Goal: Task Accomplishment & Management: Use online tool/utility

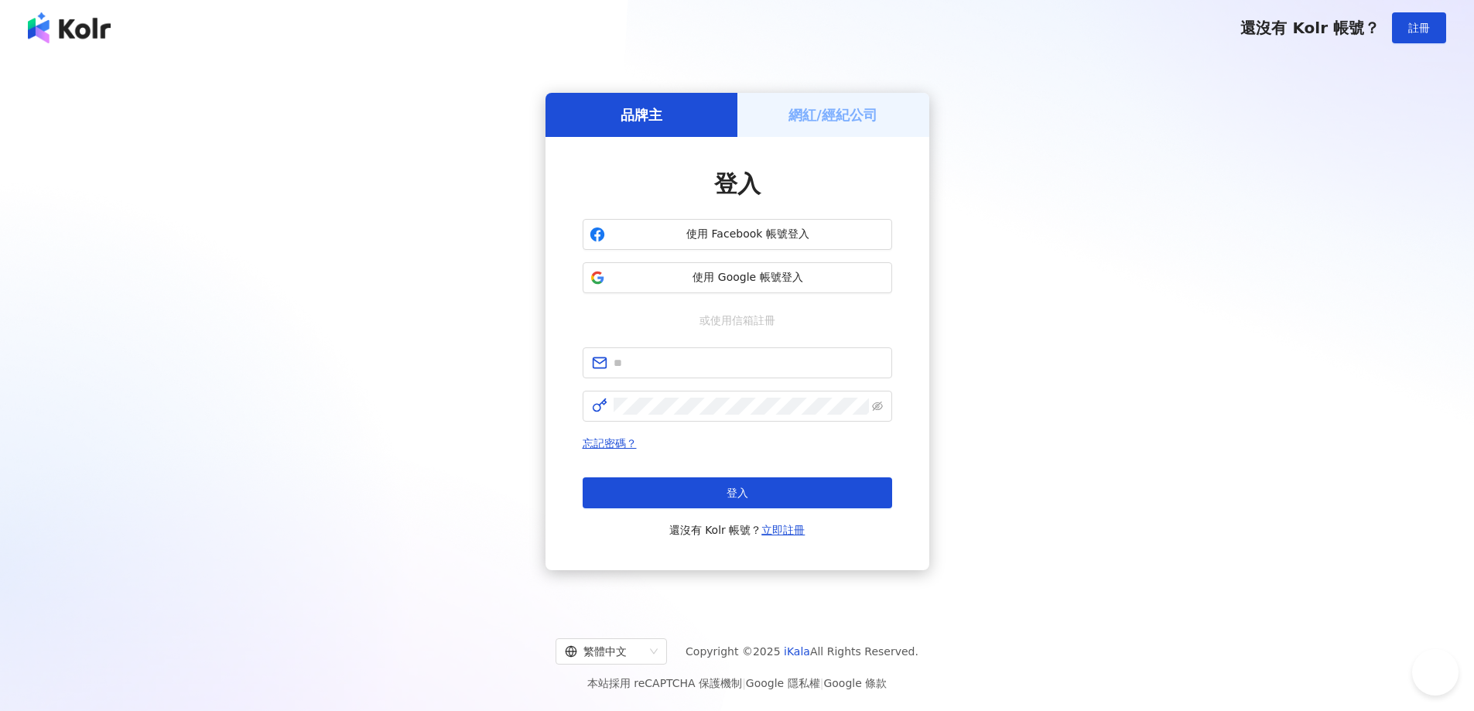
click at [837, 111] on h5 "網紅/經紀公司" at bounding box center [833, 114] width 89 height 19
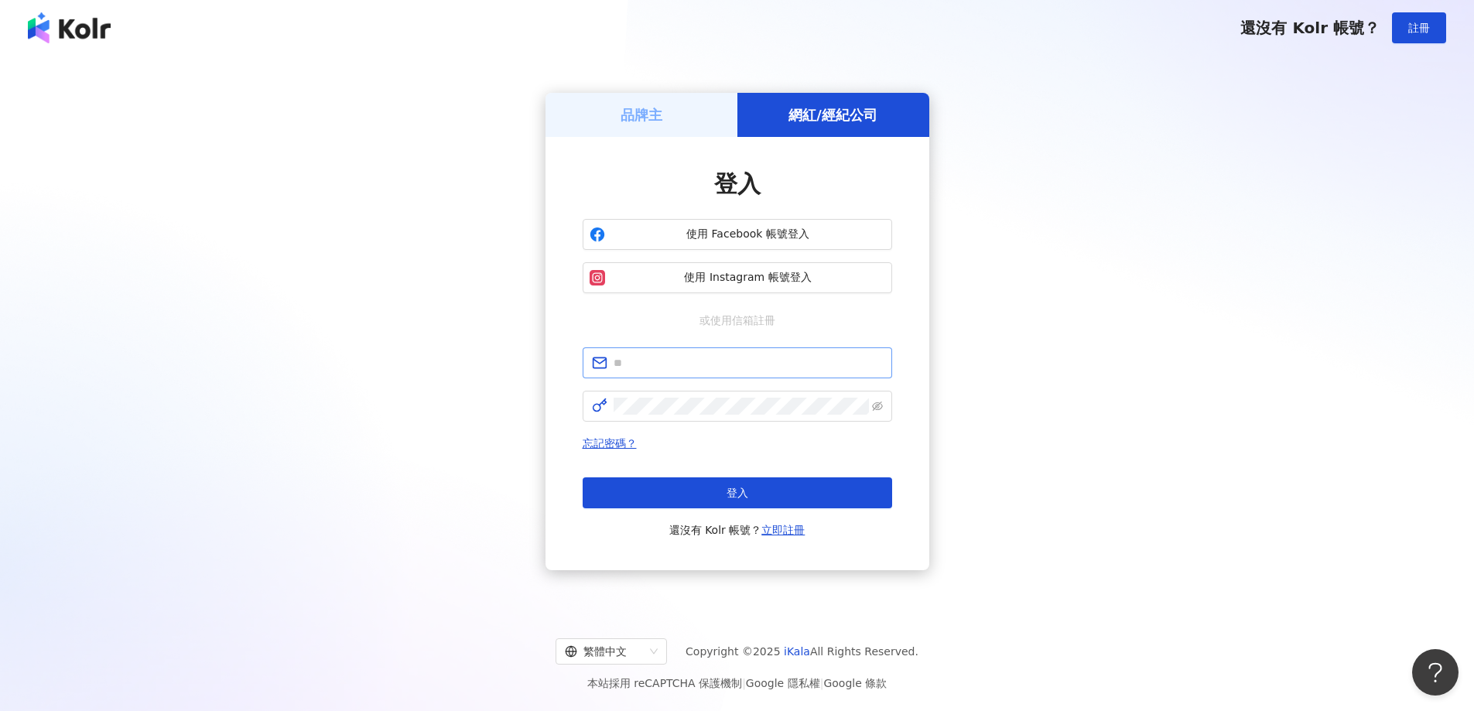
click at [680, 351] on span at bounding box center [738, 363] width 310 height 31
click at [680, 365] on input "text" at bounding box center [748, 362] width 269 height 17
type input "**********"
click at [667, 416] on span at bounding box center [738, 406] width 310 height 31
click button "登入" at bounding box center [738, 493] width 310 height 31
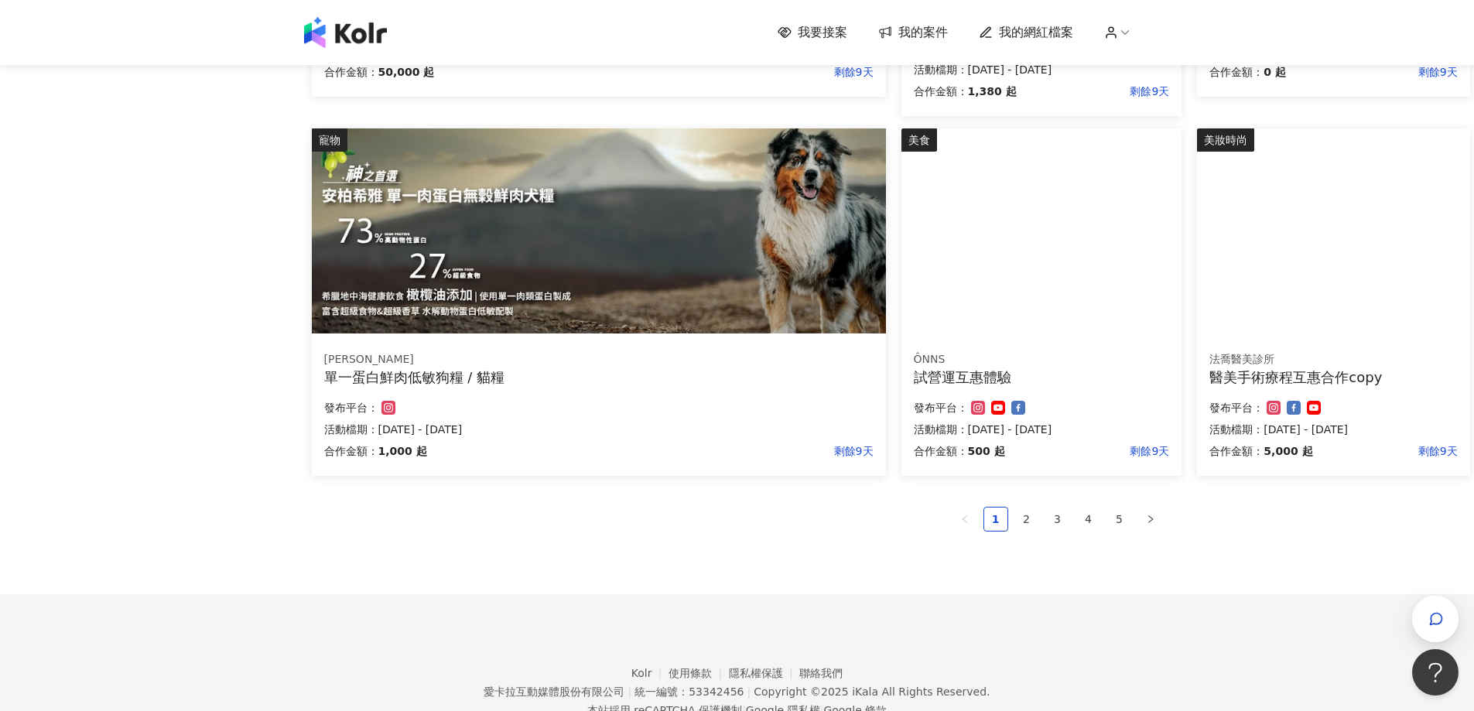
scroll to position [921, 0]
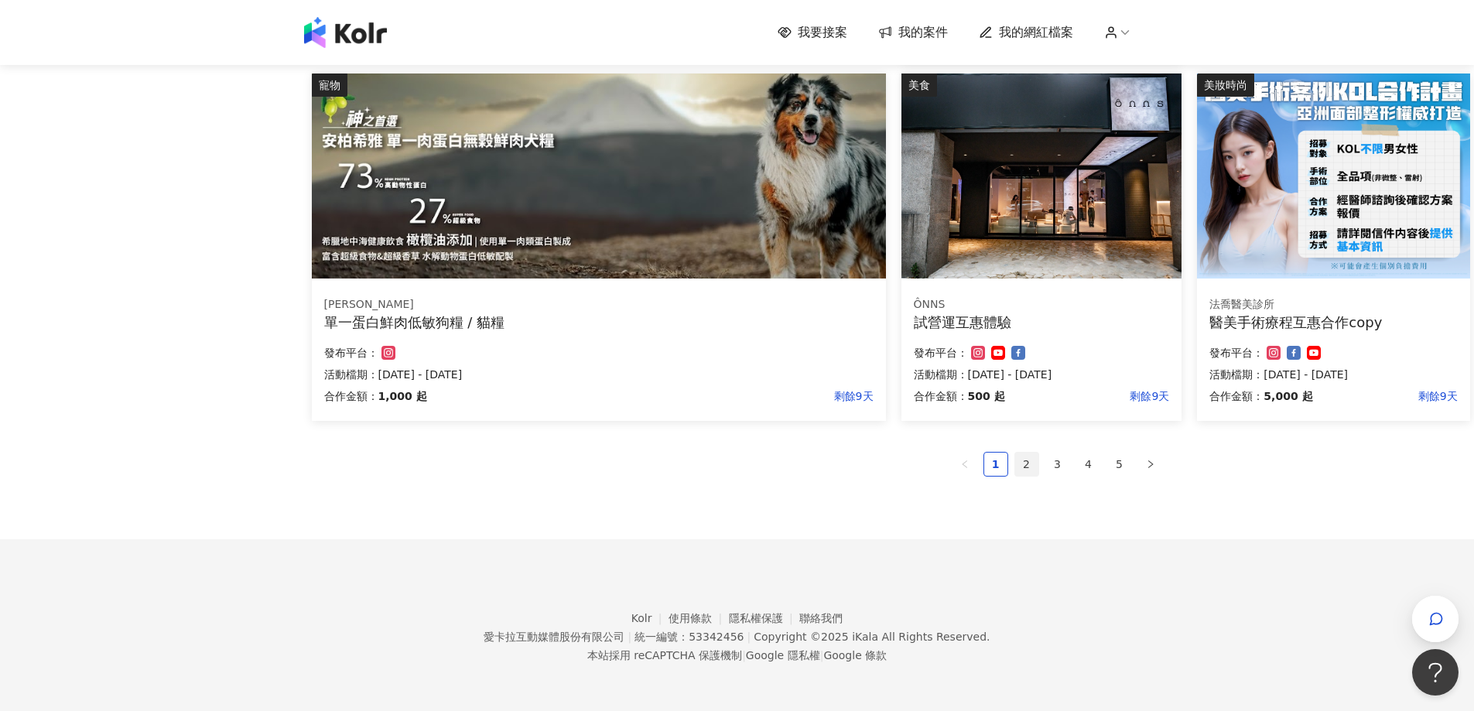
click at [1025, 465] on link "2" at bounding box center [1026, 464] width 23 height 23
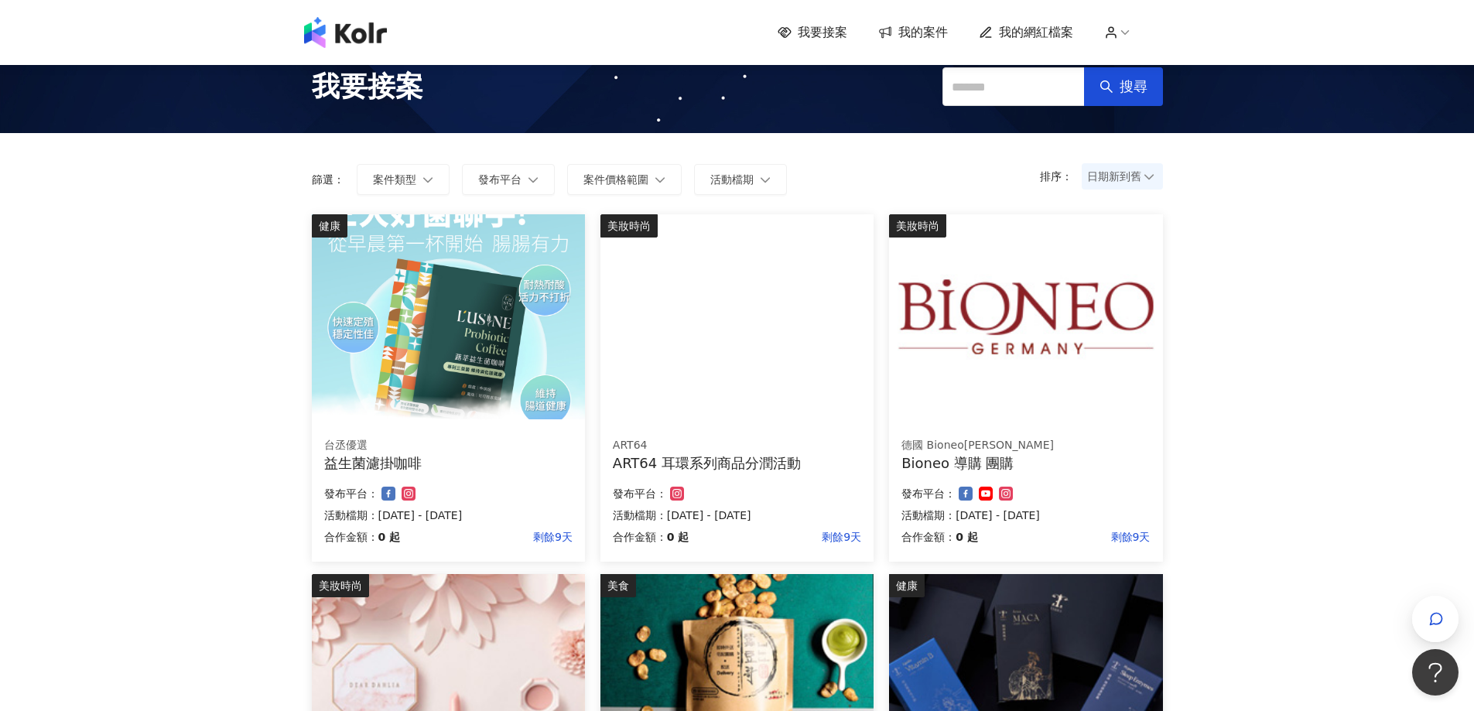
scroll to position [0, 0]
